Goal: Transaction & Acquisition: Purchase product/service

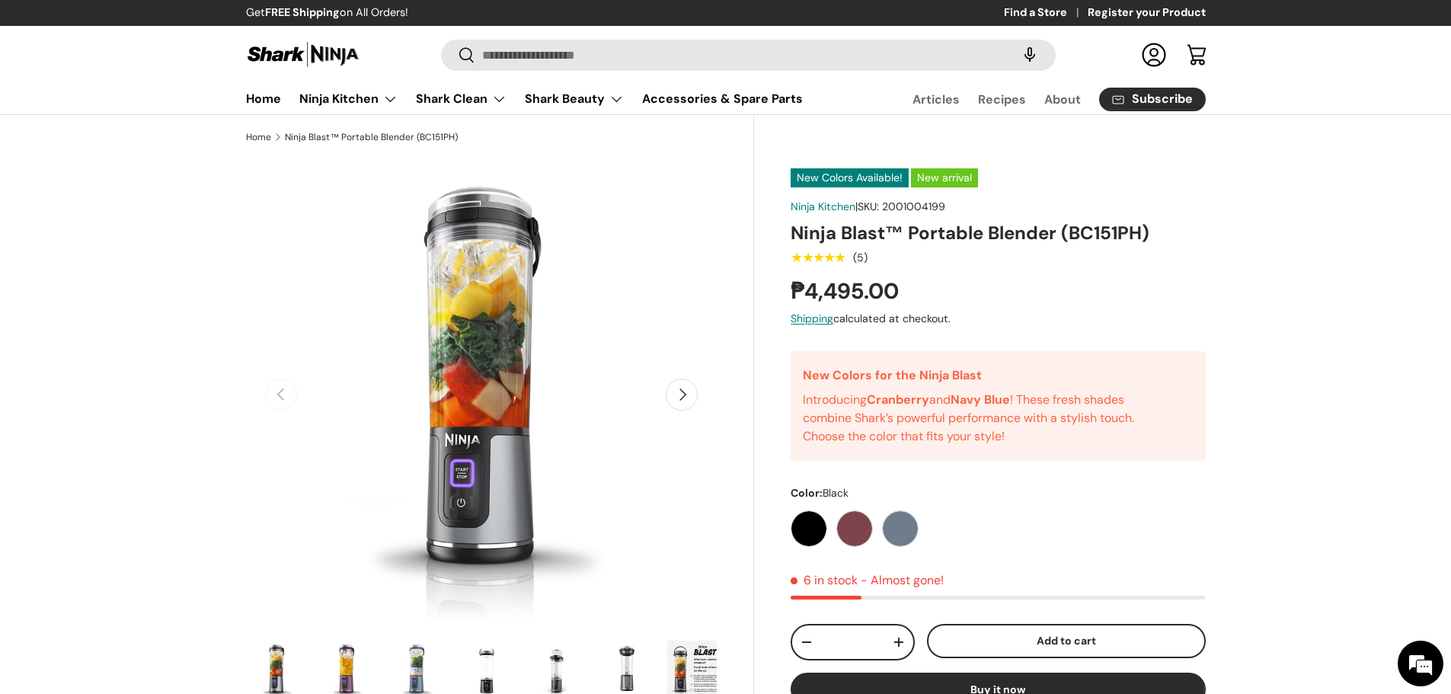
drag, startPoint x: 452, startPoint y: 417, endPoint x: 1290, endPoint y: 270, distance: 851.2
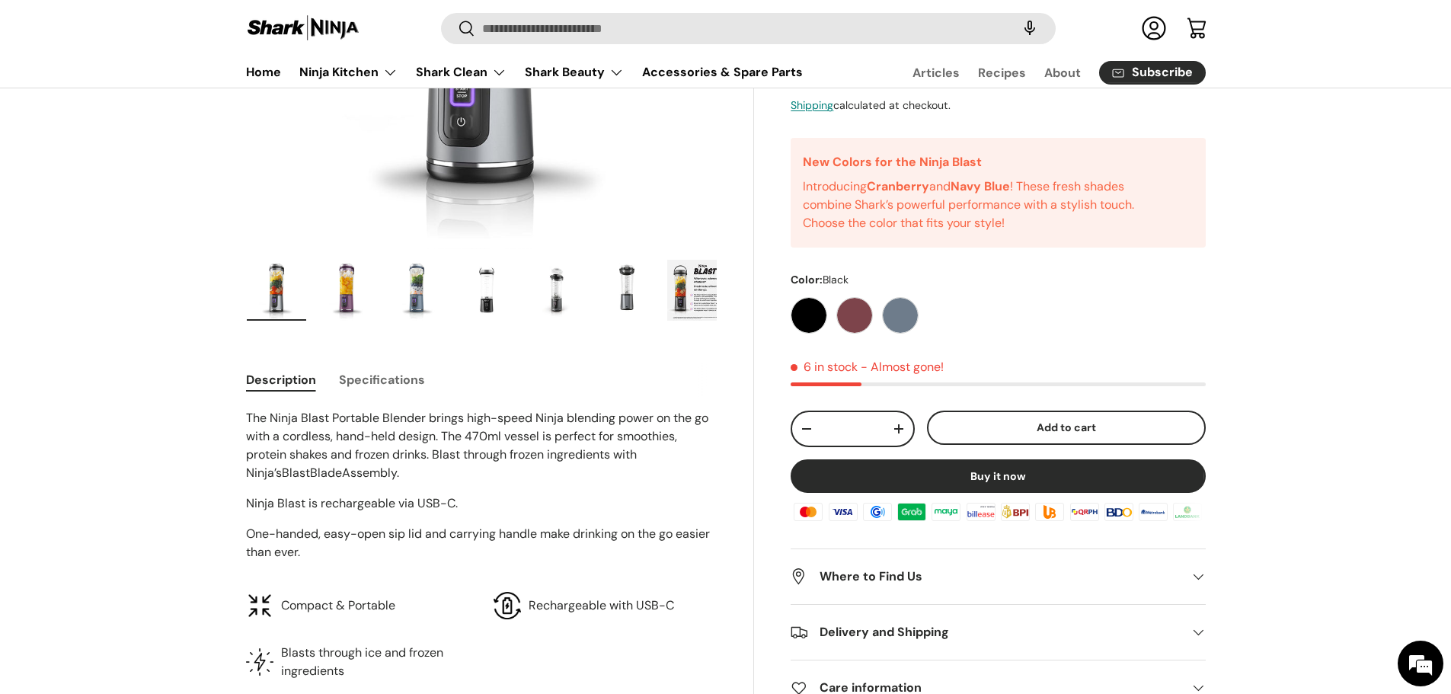
scroll to position [76, 0]
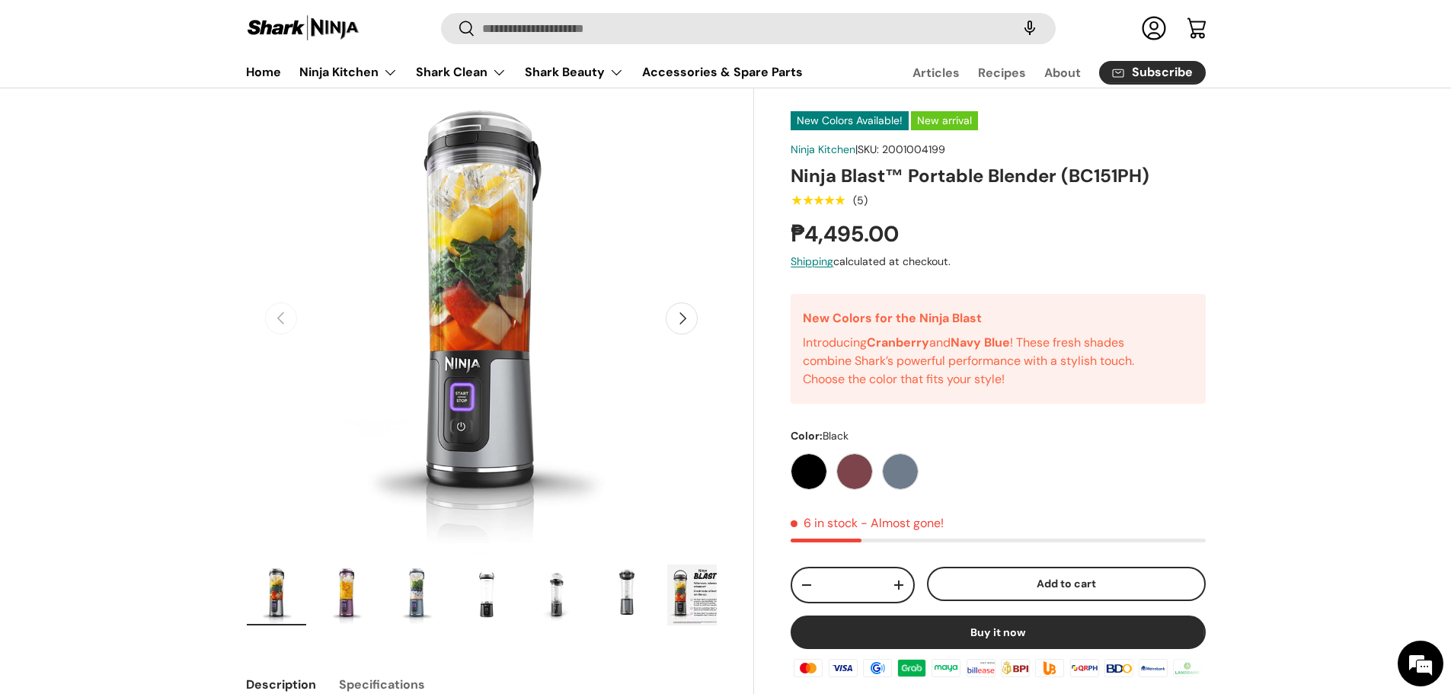
click at [679, 320] on button "Next" at bounding box center [681, 318] width 32 height 32
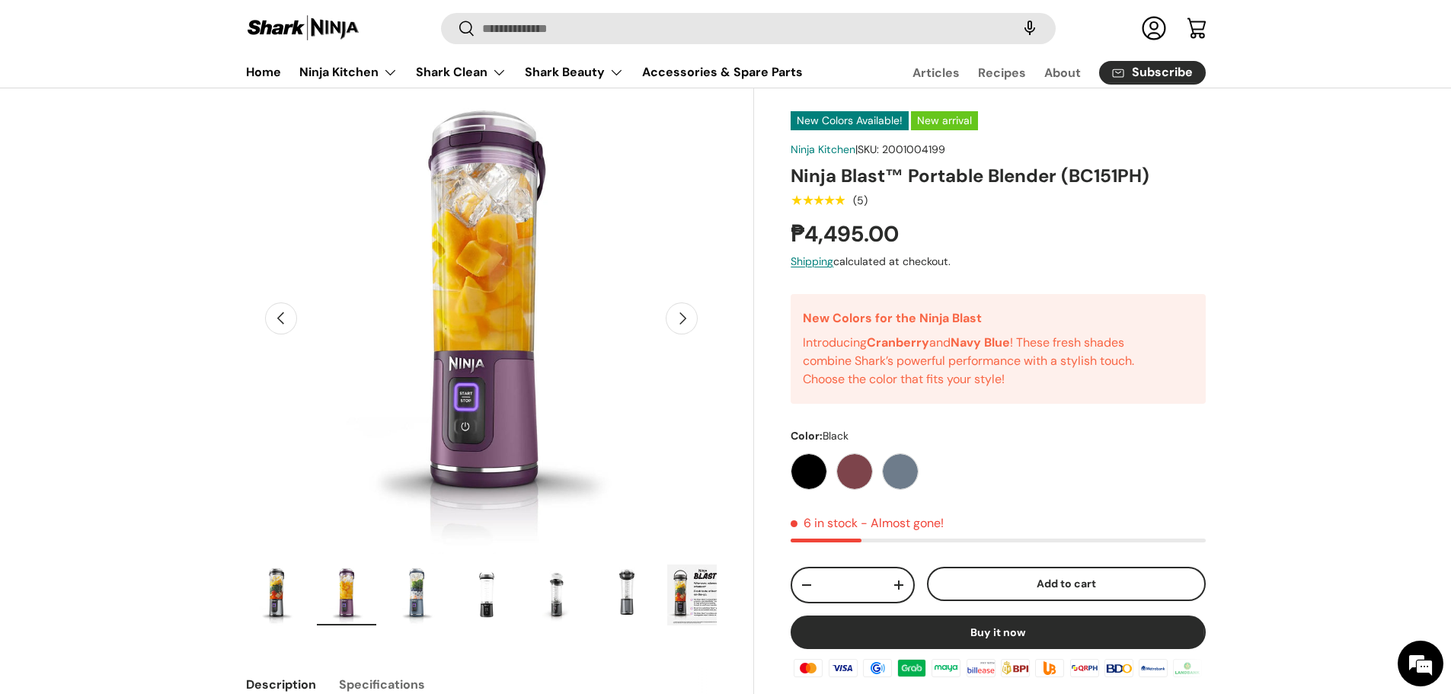
click at [679, 317] on button "Next" at bounding box center [681, 318] width 32 height 32
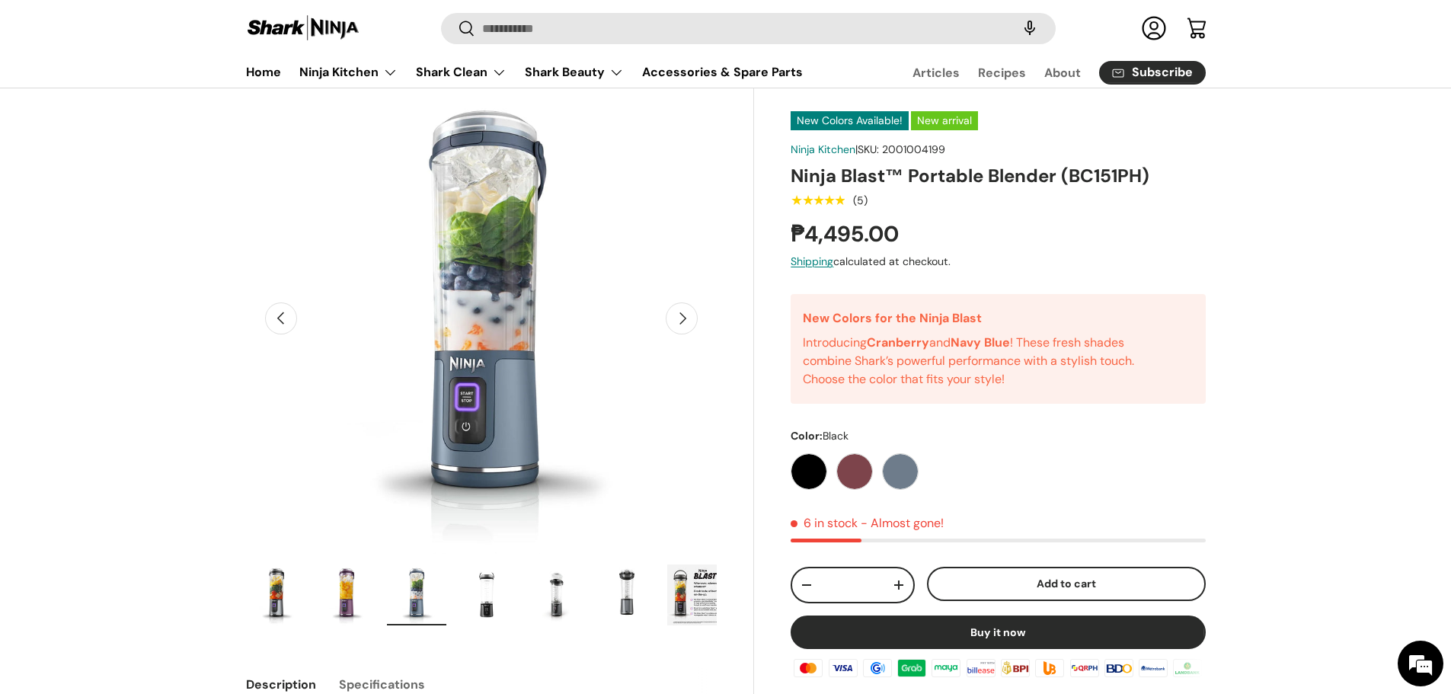
click at [679, 317] on button "Next" at bounding box center [681, 318] width 32 height 32
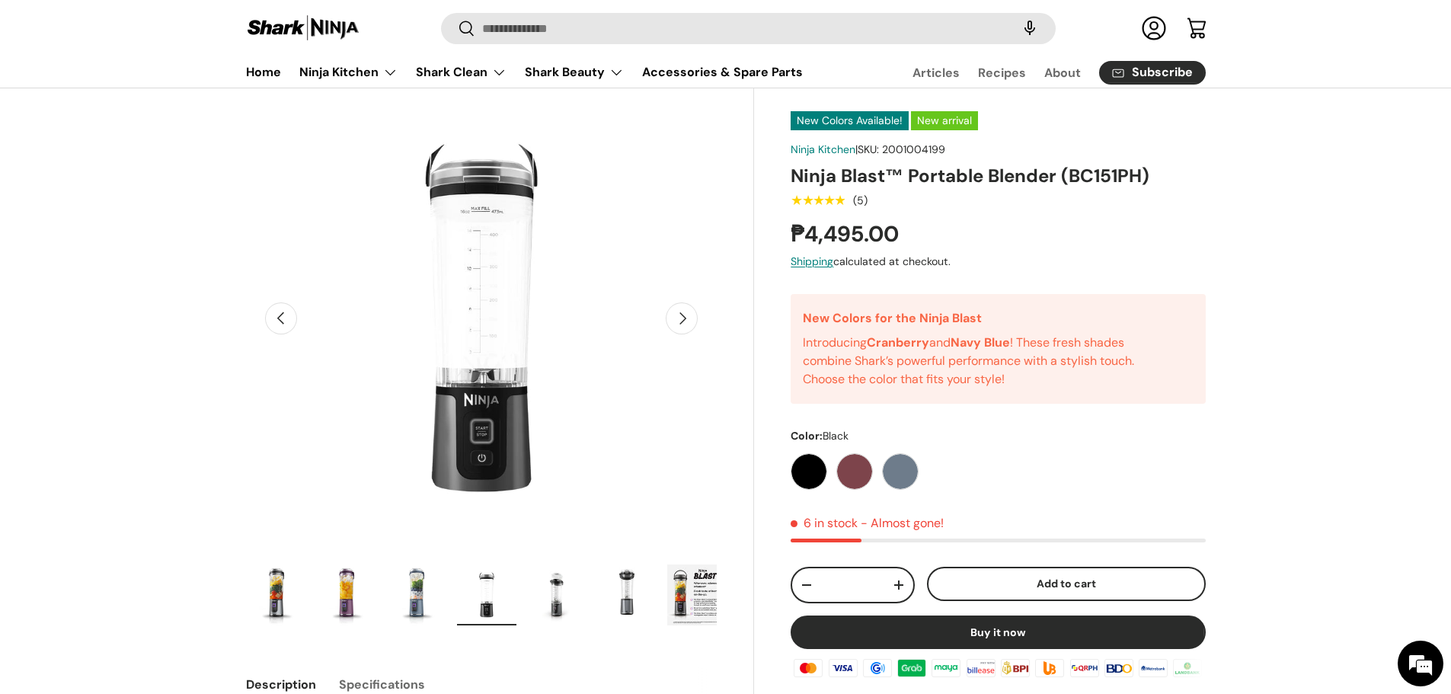
click at [679, 317] on button "Next" at bounding box center [681, 318] width 32 height 32
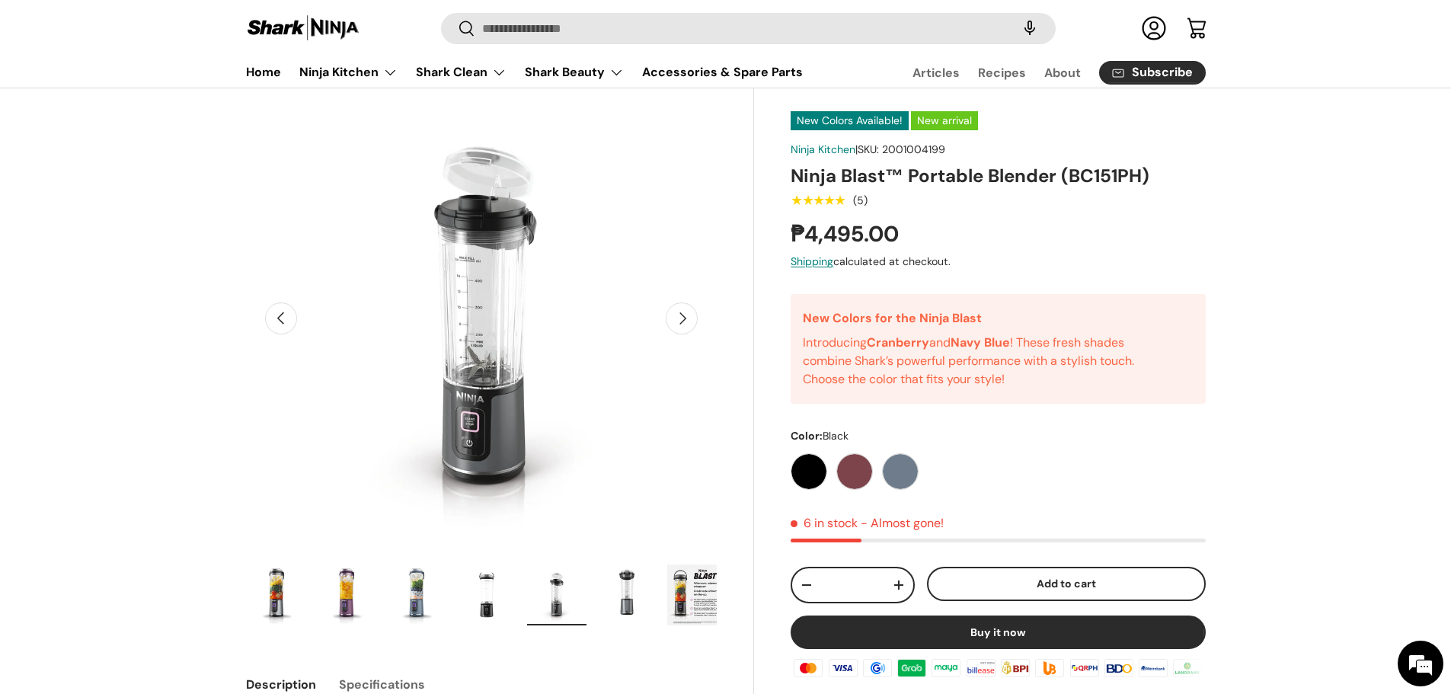
click at [679, 317] on button "Next" at bounding box center [681, 318] width 32 height 32
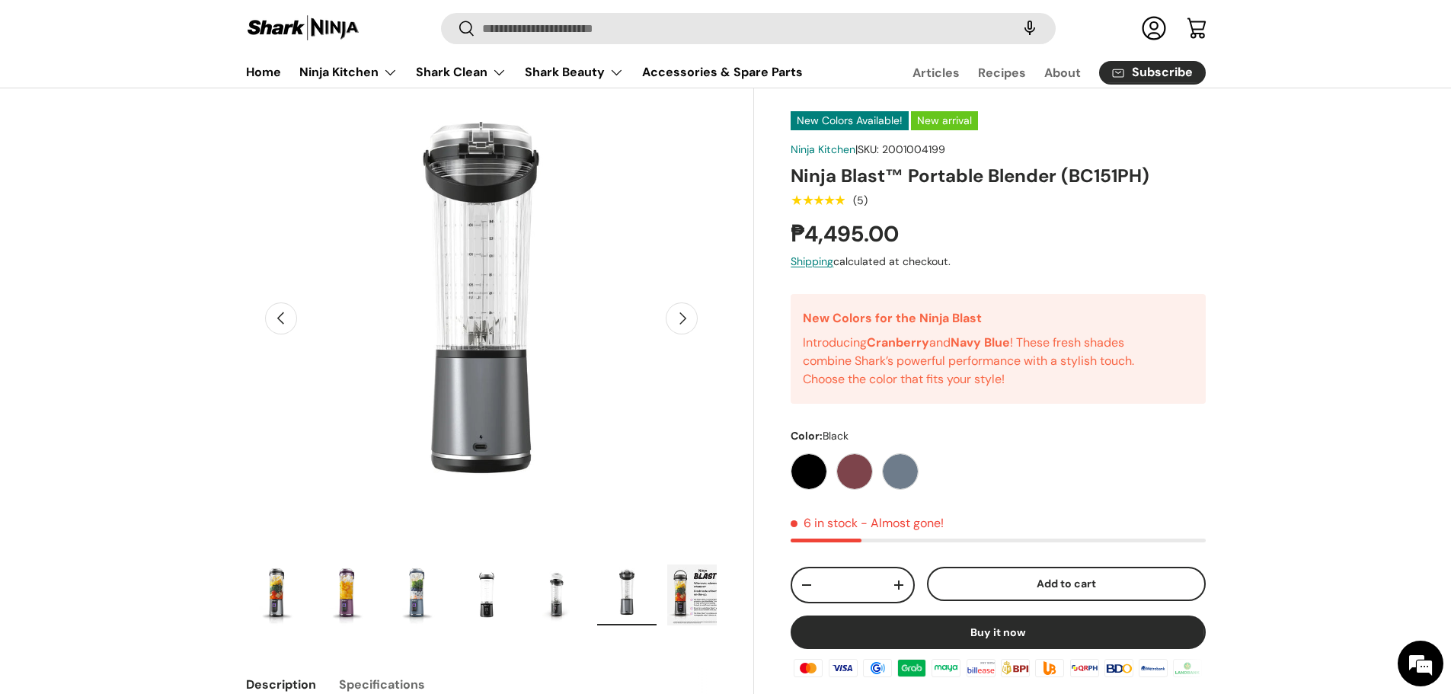
click at [679, 317] on button "Next" at bounding box center [681, 318] width 32 height 32
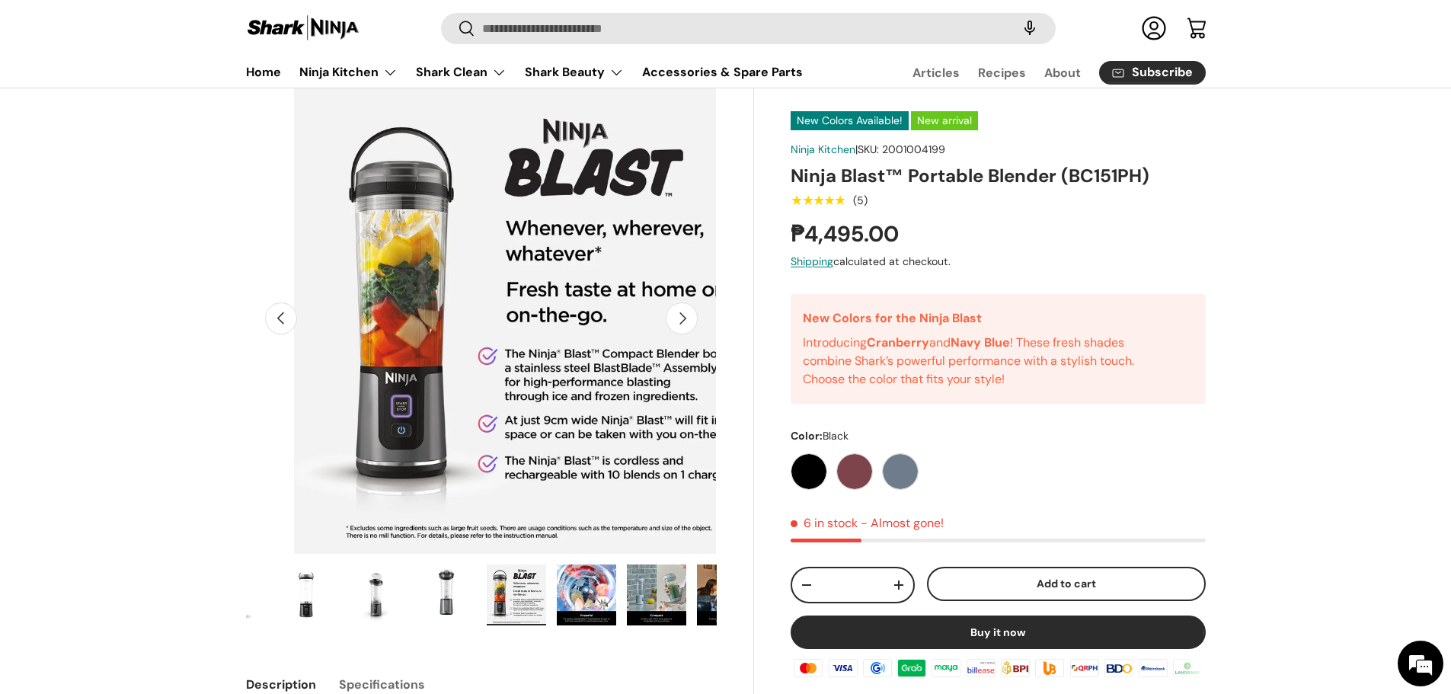
scroll to position [0, 378]
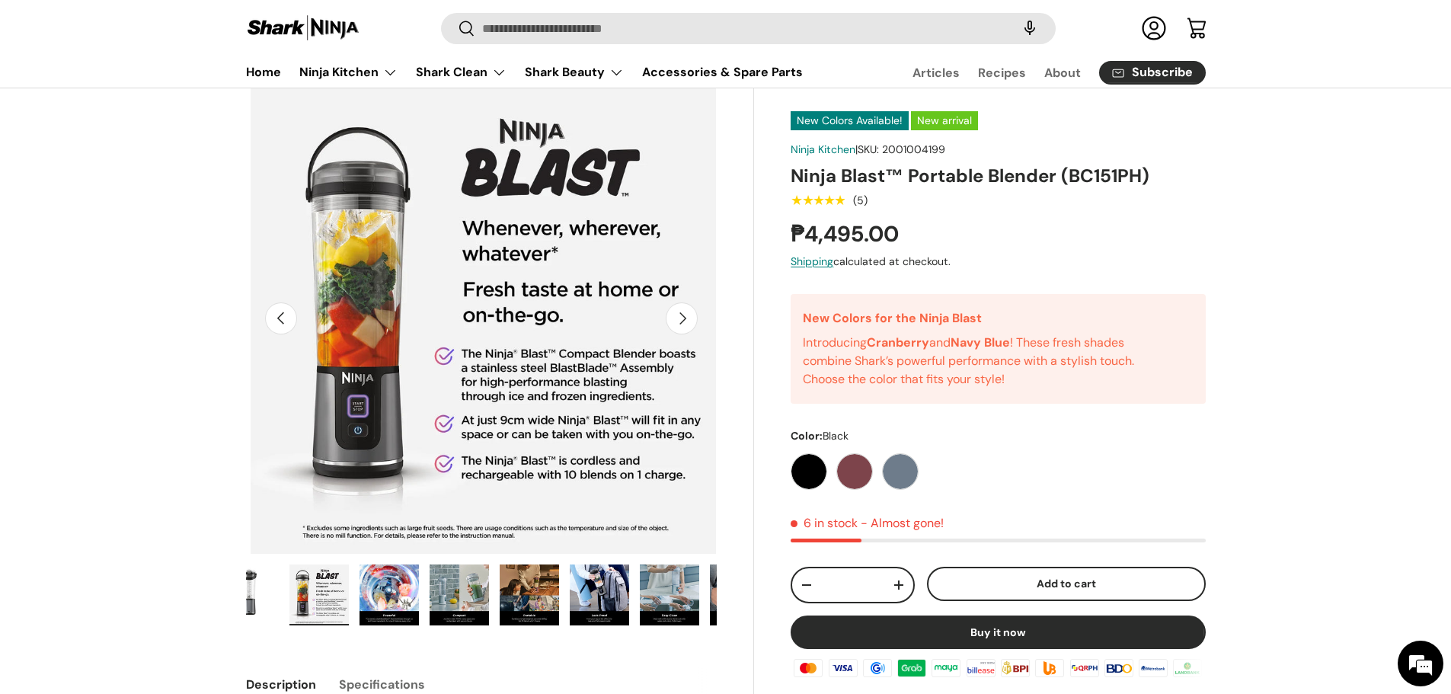
click at [679, 317] on button "Next" at bounding box center [681, 318] width 32 height 32
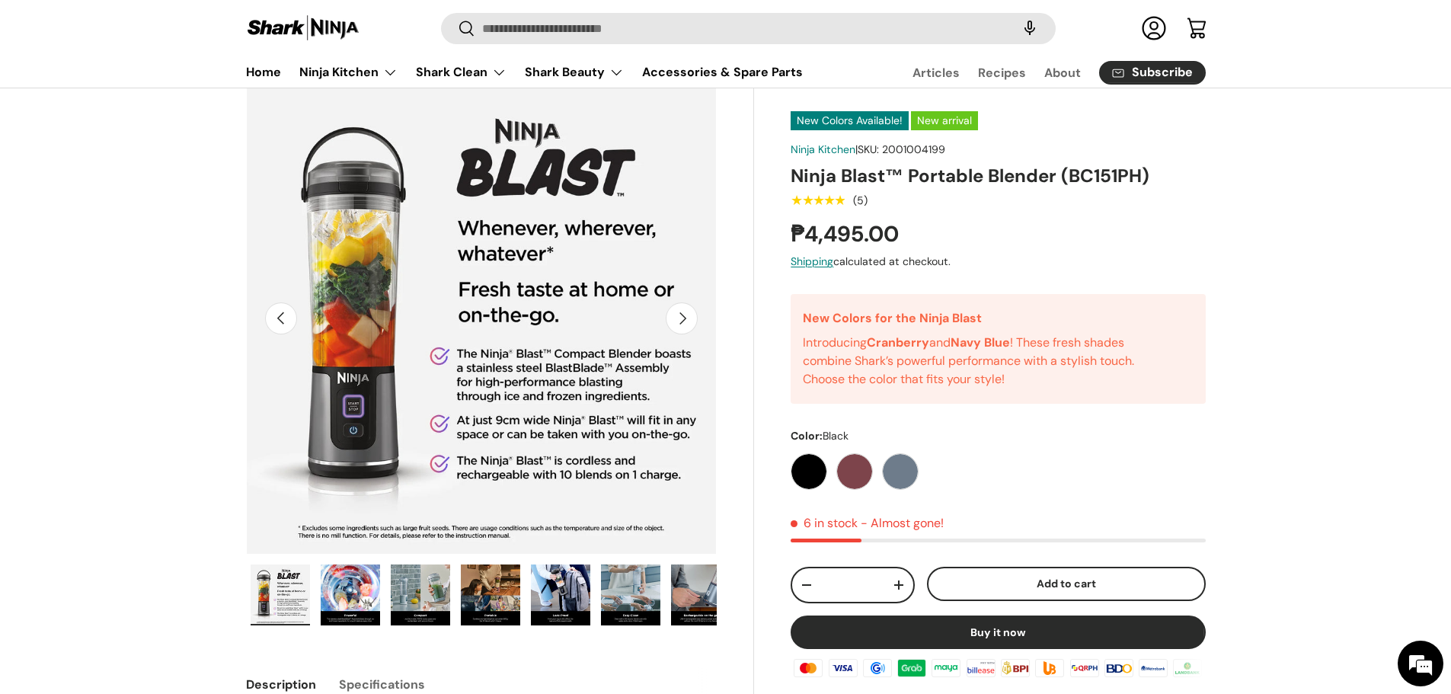
scroll to position [0, 420]
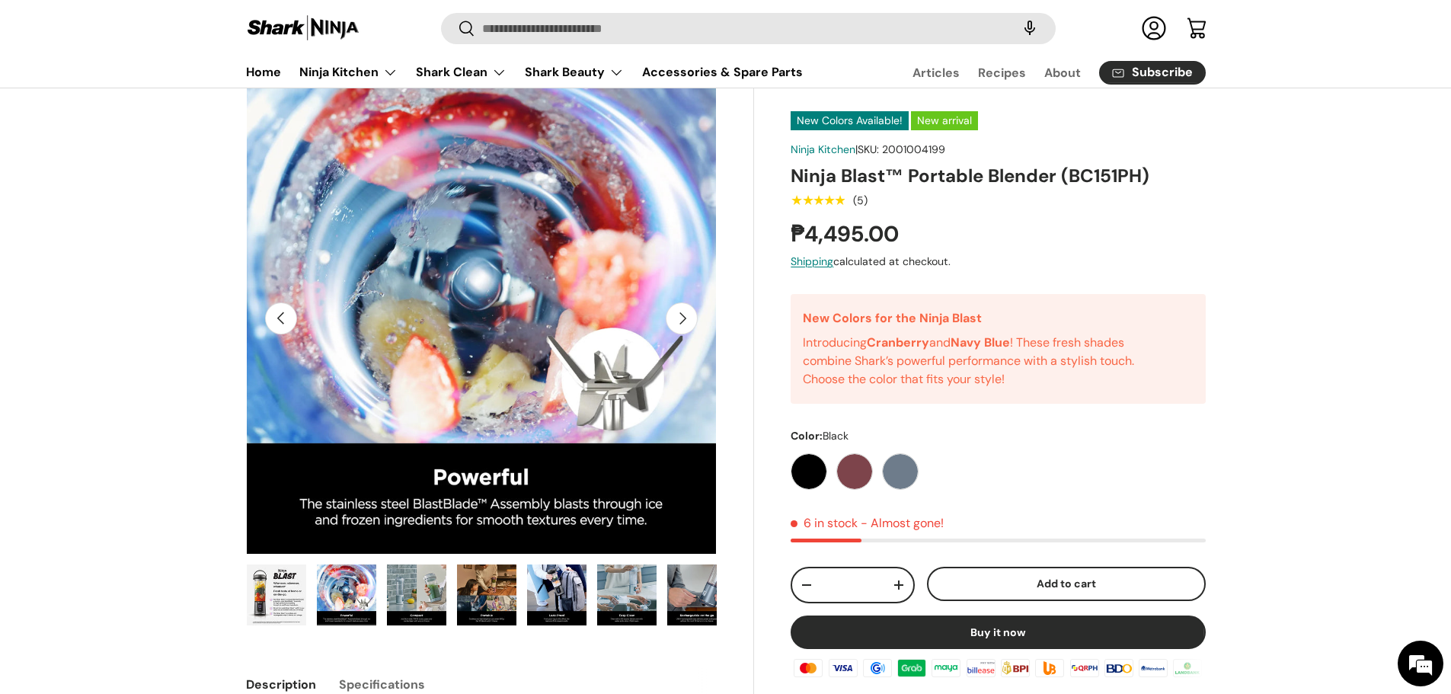
click at [679, 317] on button "Next" at bounding box center [681, 318] width 32 height 32
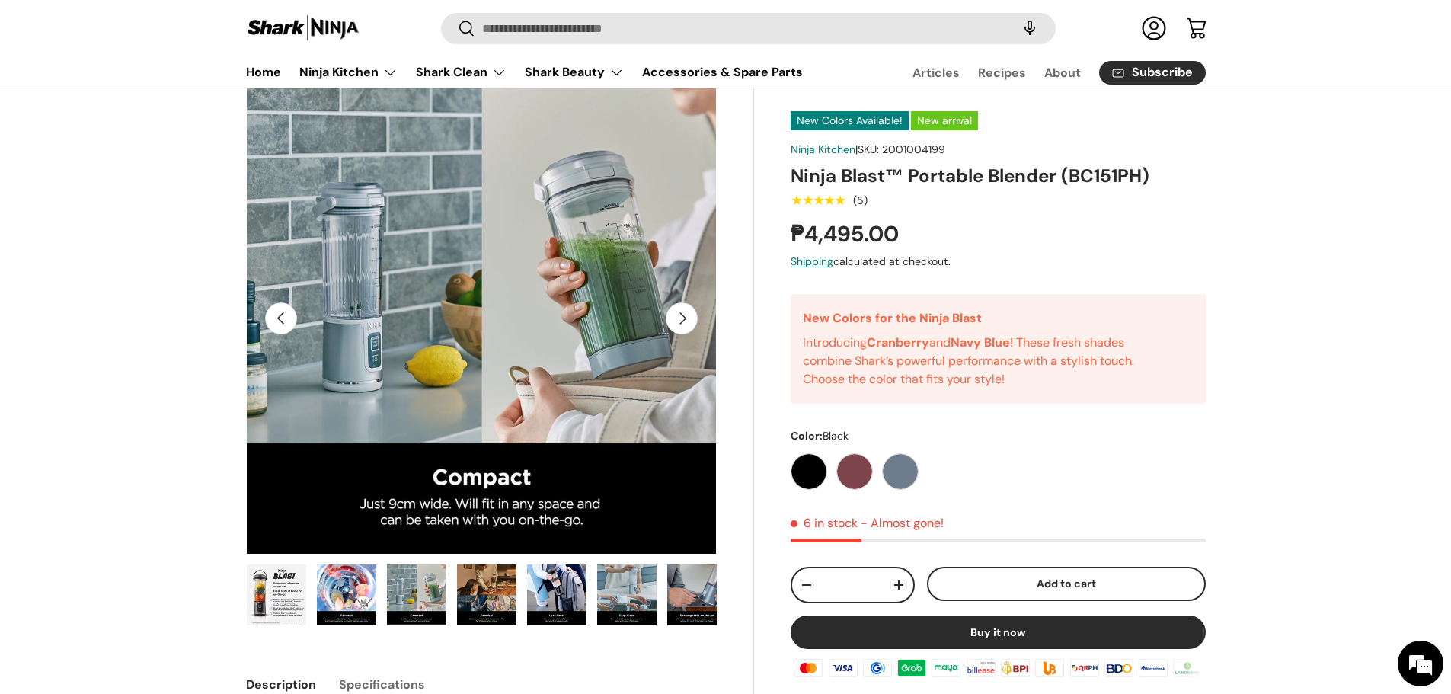
click at [679, 317] on button "Next" at bounding box center [681, 318] width 32 height 32
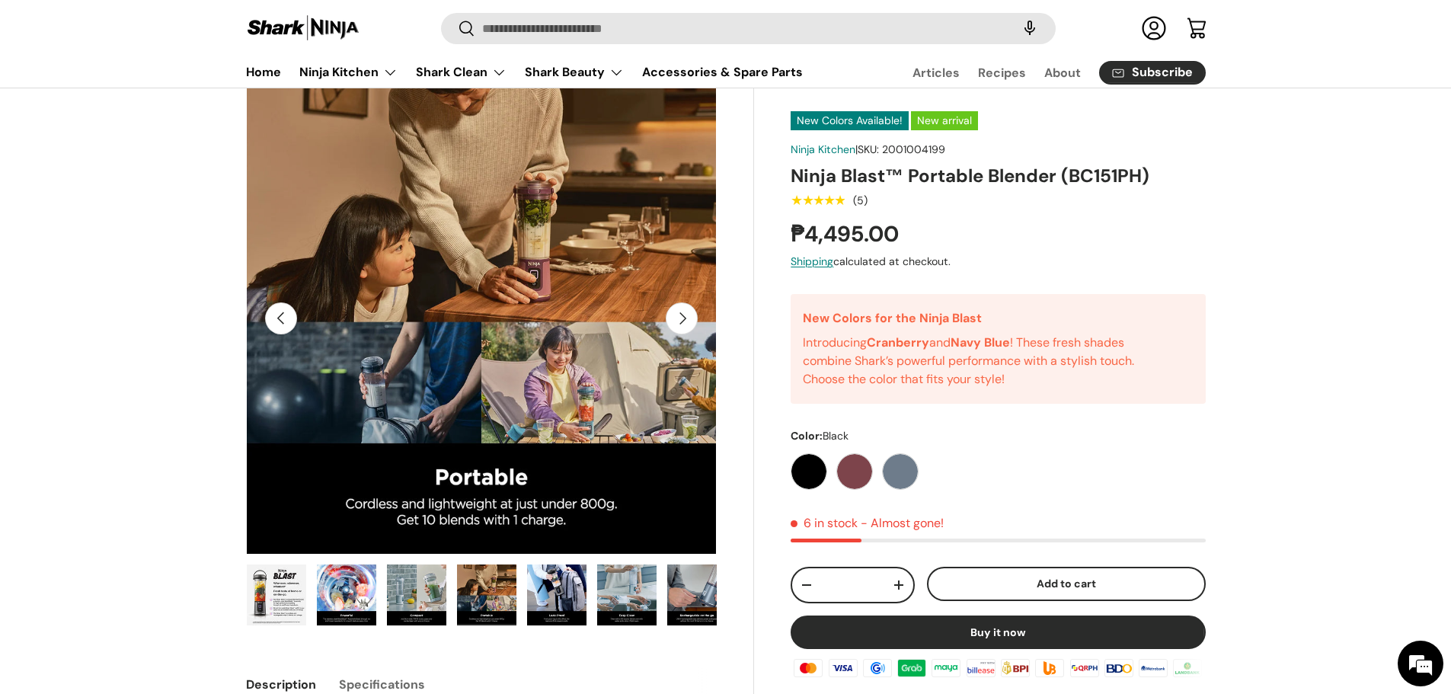
click at [679, 317] on button "Next" at bounding box center [681, 318] width 32 height 32
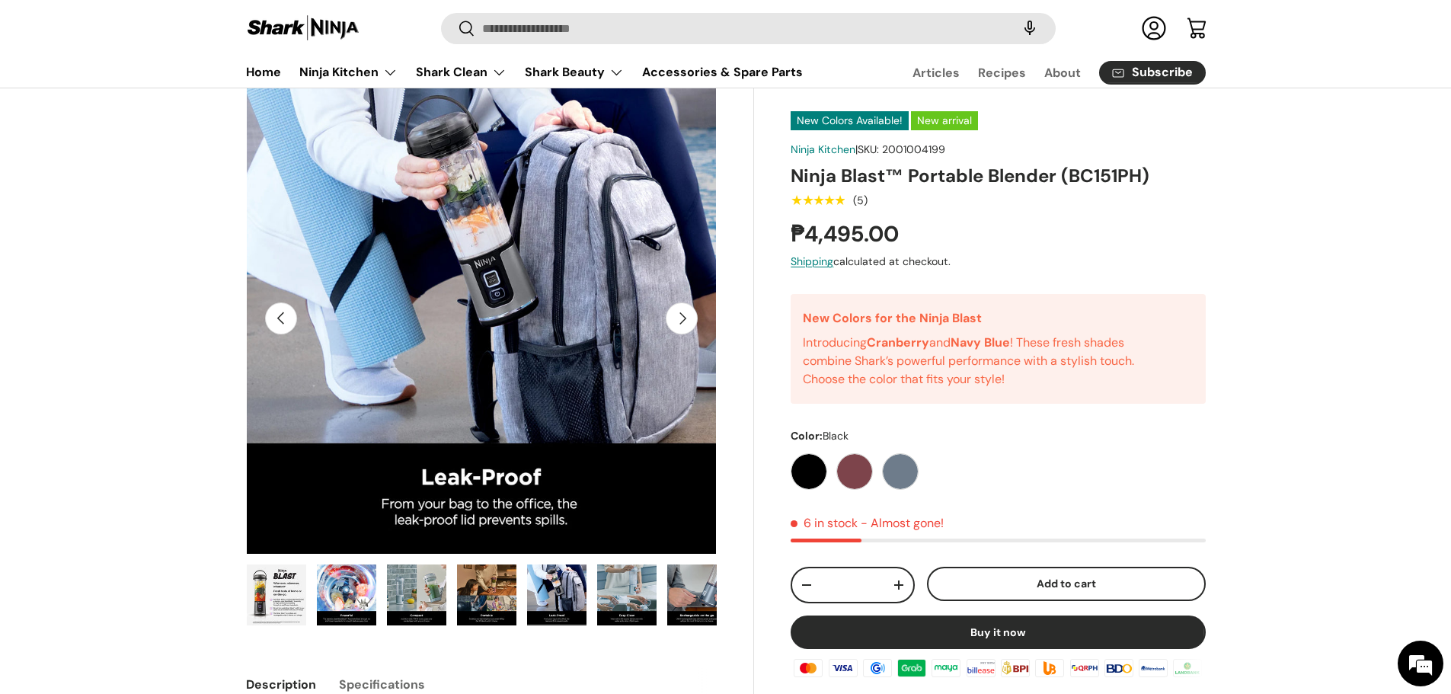
scroll to position [0, 0]
click at [679, 317] on button "Next" at bounding box center [681, 318] width 32 height 32
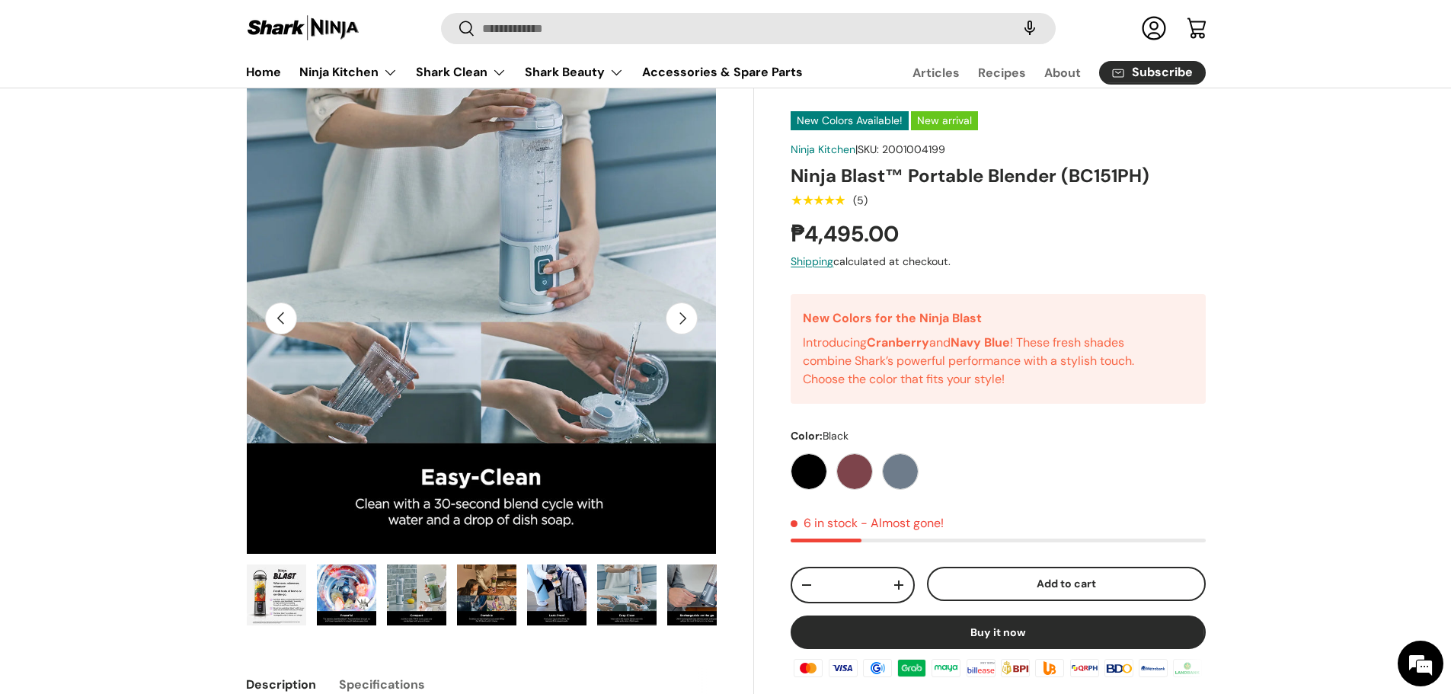
click at [679, 317] on button "Next" at bounding box center [681, 318] width 32 height 32
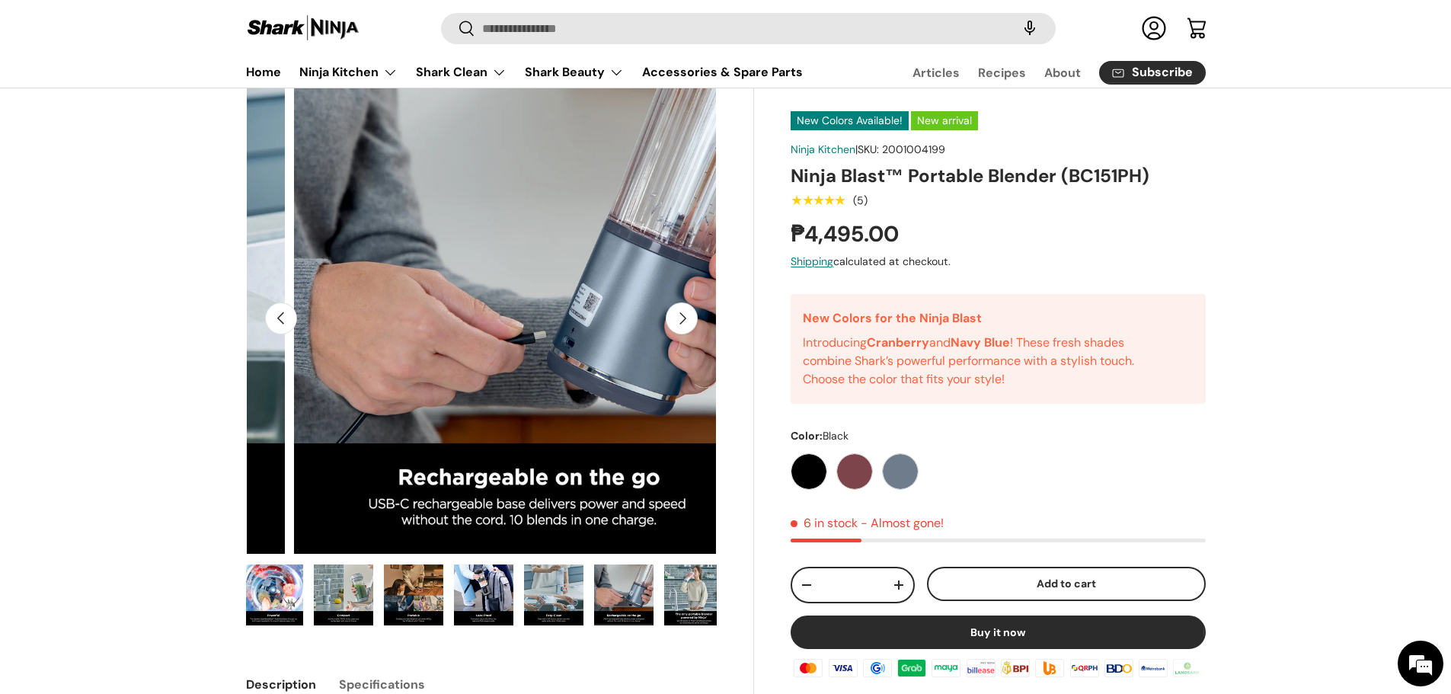
scroll to position [0, 500]
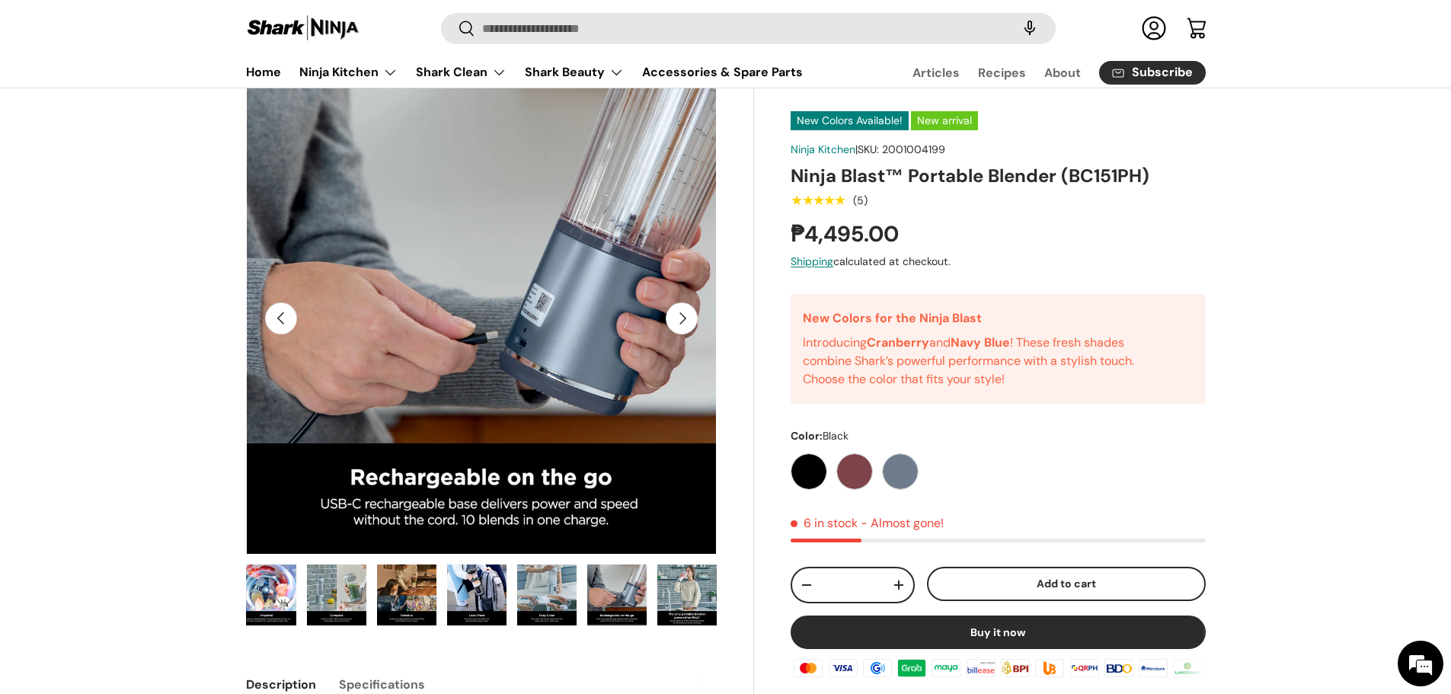
click at [679, 317] on button "Next" at bounding box center [681, 318] width 32 height 32
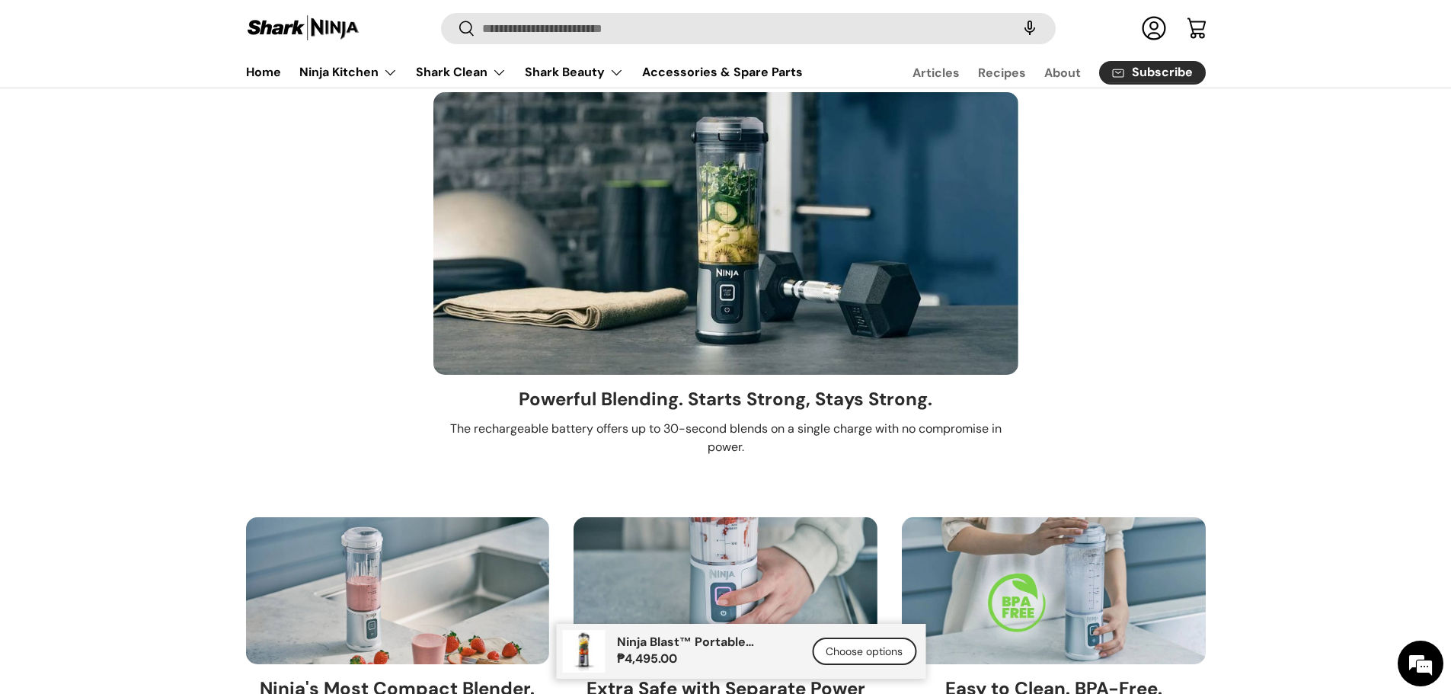
scroll to position [2513, 0]
